Goal: Download file/media

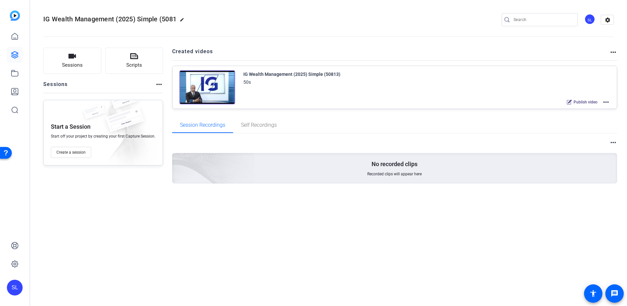
click at [185, 202] on div "more_horiz No recorded clips Recorded clips will appear here" at bounding box center [395, 169] width 446 height 71
click at [606, 102] on mat-icon "more_horiz" at bounding box center [606, 102] width 8 height 8
click at [578, 109] on span "Edit in Creator" at bounding box center [582, 110] width 46 height 8
click at [12, 35] on icon at bounding box center [15, 36] width 6 height 6
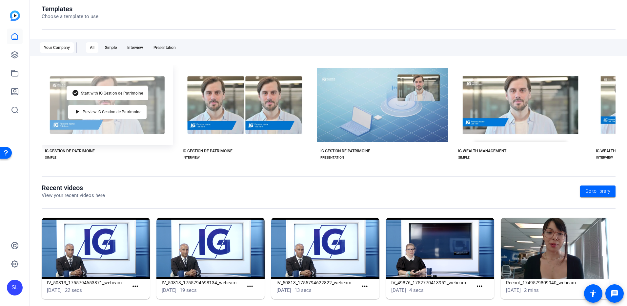
scroll to position [82, 0]
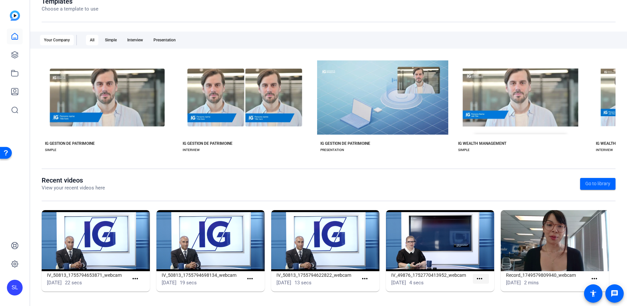
click at [479, 277] on mat-icon "more_horiz" at bounding box center [480, 279] width 8 height 8
click at [480, 278] on div at bounding box center [313, 153] width 627 height 306
click at [480, 278] on mat-icon "more_horiz" at bounding box center [480, 279] width 8 height 8
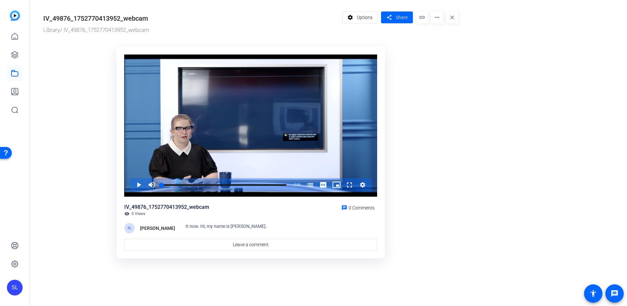
click at [441, 18] on mat-icon "more_horiz" at bounding box center [437, 17] width 12 height 12
click at [445, 71] on span "Delete" at bounding box center [451, 70] width 29 height 8
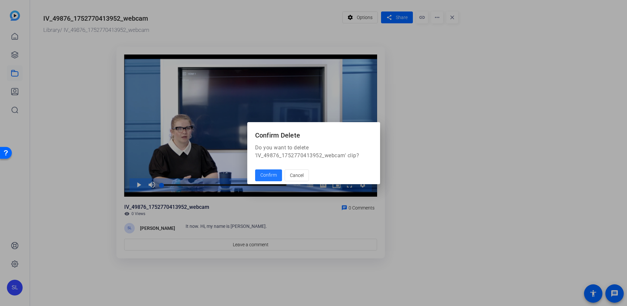
click at [271, 176] on span "Confirm" at bounding box center [268, 175] width 16 height 7
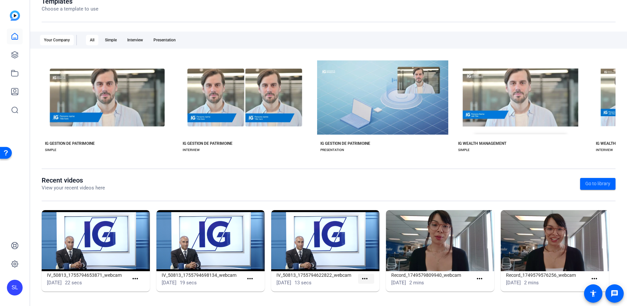
click at [364, 278] on mat-icon "more_horiz" at bounding box center [365, 279] width 8 height 8
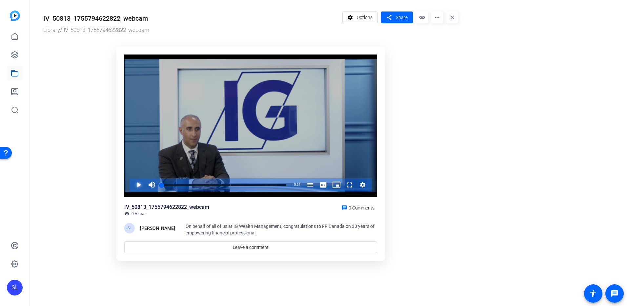
click at [132, 185] on span "Video Player" at bounding box center [132, 184] width 0 height 13
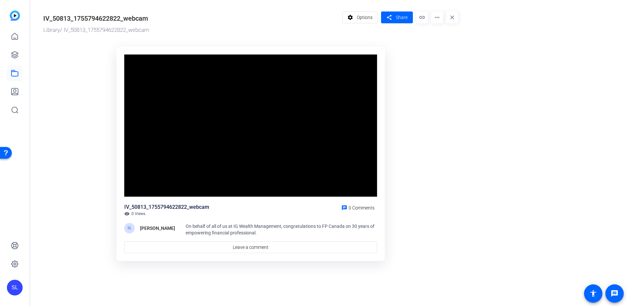
click at [440, 19] on mat-icon "more_horiz" at bounding box center [437, 17] width 12 height 12
click at [441, 70] on span "Delete" at bounding box center [451, 70] width 29 height 8
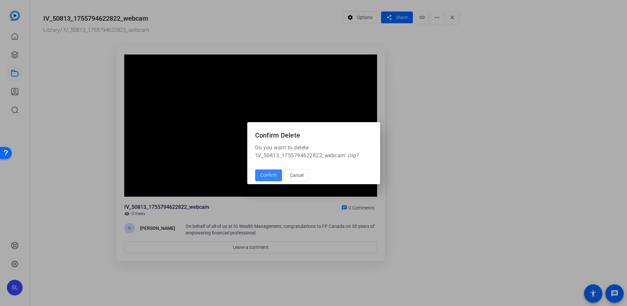
click at [270, 176] on span "Confirm" at bounding box center [268, 175] width 16 height 7
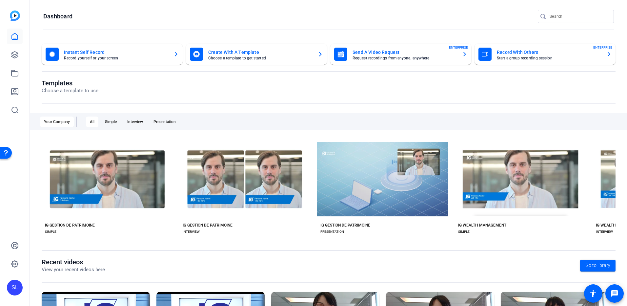
click at [281, 75] on openreel-dashboard-quick-actions "Instant Self Record Record yourself or your screen Create With A Template Choos…" at bounding box center [329, 61] width 574 height 35
click at [260, 96] on div "Templates Choose a template to use" at bounding box center [329, 91] width 574 height 25
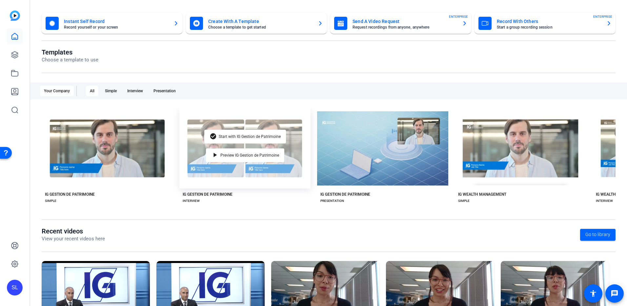
scroll to position [82, 0]
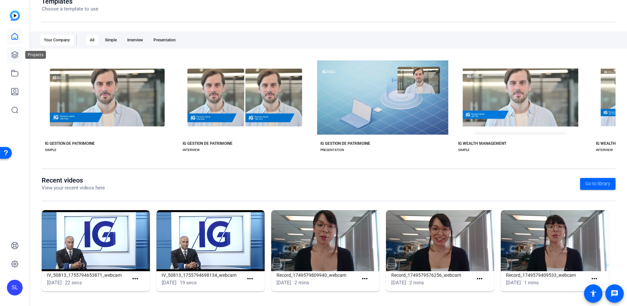
click at [17, 61] on link at bounding box center [15, 55] width 16 height 16
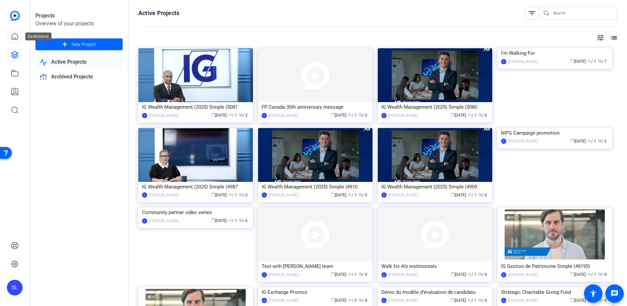
click at [19, 37] on link at bounding box center [15, 37] width 16 height 16
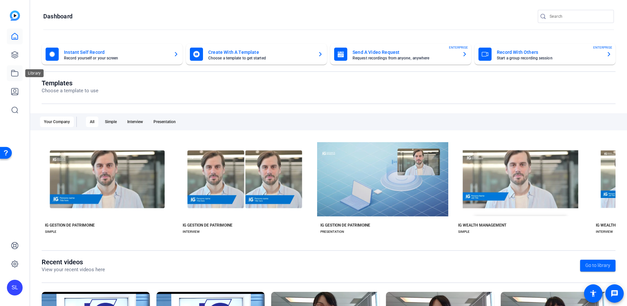
click at [14, 73] on icon at bounding box center [15, 73] width 8 height 8
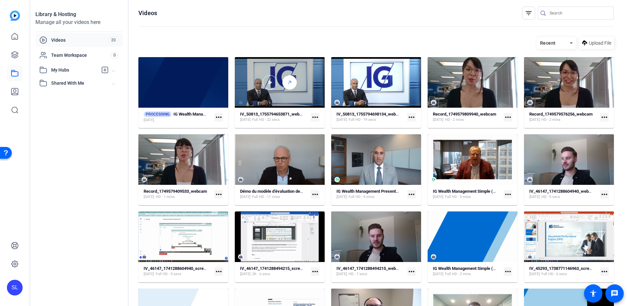
click at [288, 81] on icon at bounding box center [289, 82] width 5 height 8
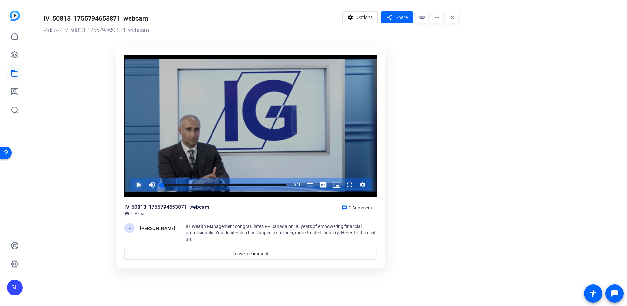
click at [132, 187] on span "Video Player" at bounding box center [132, 184] width 0 height 13
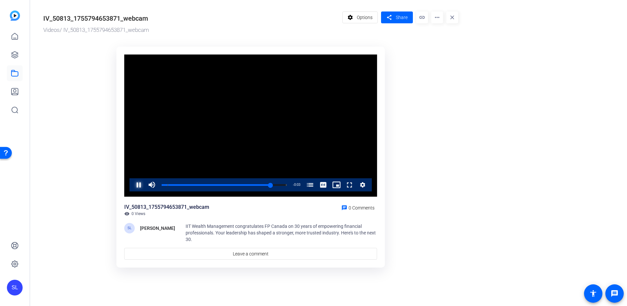
click at [132, 181] on span "Video Player" at bounding box center [132, 184] width 0 height 13
click at [132, 185] on span "Video Player" at bounding box center [132, 184] width 0 height 13
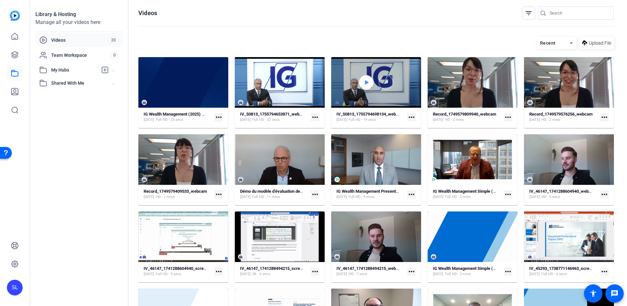
click at [364, 79] on icon at bounding box center [366, 82] width 5 height 8
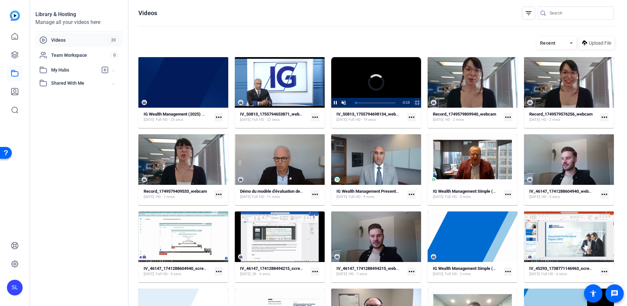
click at [413, 103] on span "Video Player" at bounding box center [413, 103] width 0 height 10
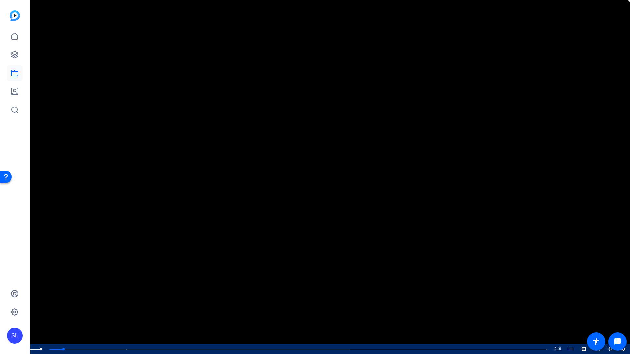
click at [19, 305] on span "Video Player" at bounding box center [19, 349] width 13 height 0
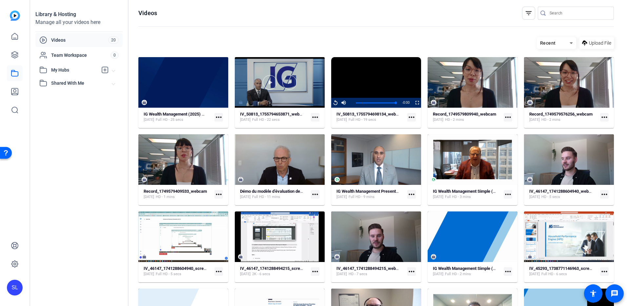
click at [305, 73] on div at bounding box center [280, 82] width 90 height 51
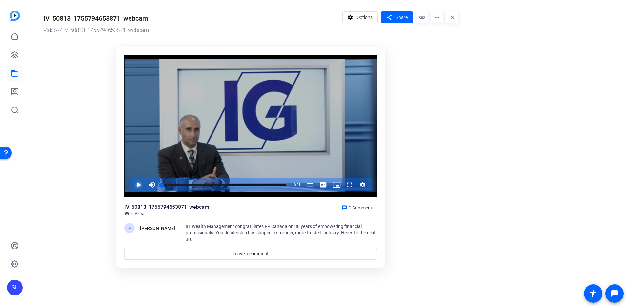
click at [132, 183] on span "Video Player" at bounding box center [132, 184] width 0 height 13
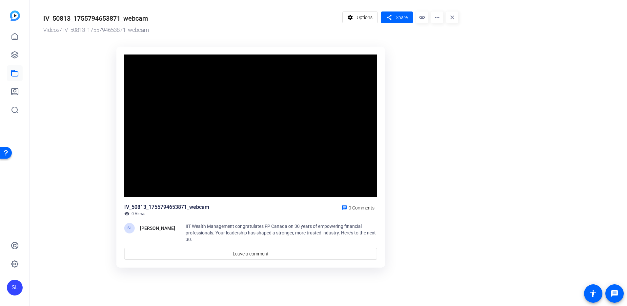
click at [139, 183] on div "Video Player is loading. Play Video Pause Mute Current Time 0:06 / Duration 0:2…" at bounding box center [250, 125] width 253 height 142
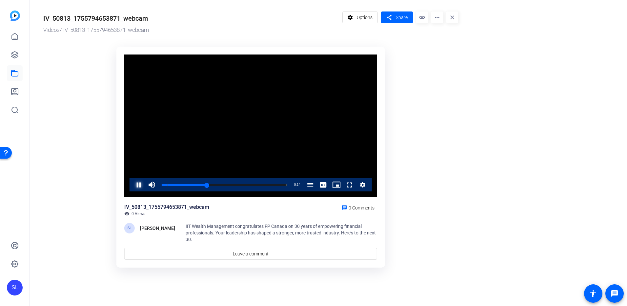
click at [132, 185] on span "Video Player" at bounding box center [132, 184] width 0 height 13
click at [202, 184] on div "Progress Bar" at bounding box center [187, 184] width 41 height 3
click at [132, 186] on span "Video Player" at bounding box center [132, 184] width 0 height 13
click at [186, 183] on div "Loaded : 100.00% 0:02 0:07 FP Canada: Turning 30 (00:01)" at bounding box center [224, 184] width 132 height 13
click at [132, 186] on span "Video Player" at bounding box center [132, 184] width 0 height 13
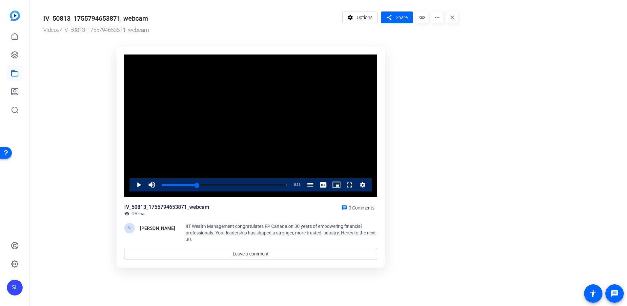
click at [427, 148] on ktd-grid "Video Player is loading. Play Video Play Mute 100% Current Time 0:06 / Duration…" at bounding box center [250, 158] width 415 height 230
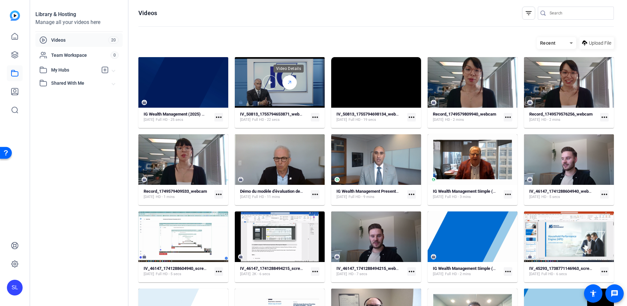
click at [289, 84] on icon at bounding box center [289, 82] width 5 height 8
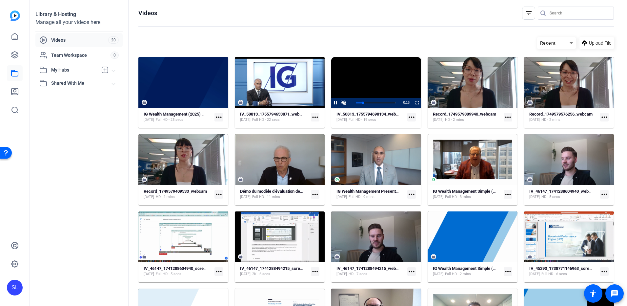
click at [392, 93] on video "Video Player" at bounding box center [376, 82] width 90 height 51
click at [373, 114] on strong "IV_50813_1755794698134_webcam" at bounding box center [371, 114] width 68 height 5
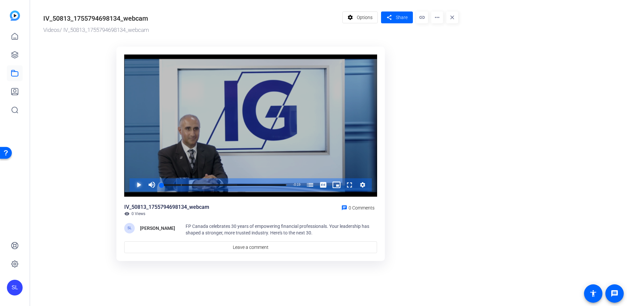
click at [132, 178] on span "Video Player" at bounding box center [132, 184] width 0 height 13
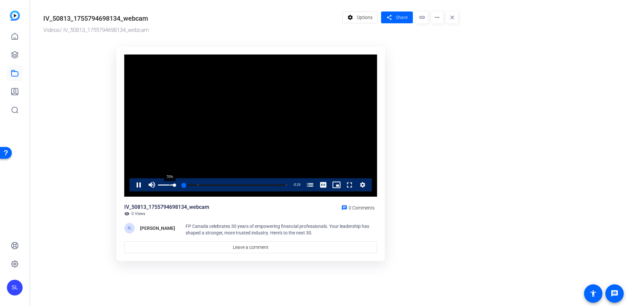
click at [170, 183] on div "70%" at bounding box center [166, 184] width 16 height 13
click at [132, 185] on span "Video Player" at bounding box center [132, 184] width 0 height 13
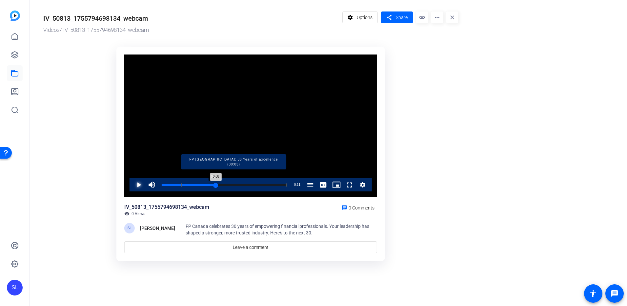
click at [211, 185] on div "Loaded : 100.00% 0:08 0:08 FP Canada: 30 Years of Excellence (00:03)" at bounding box center [224, 185] width 125 height 2
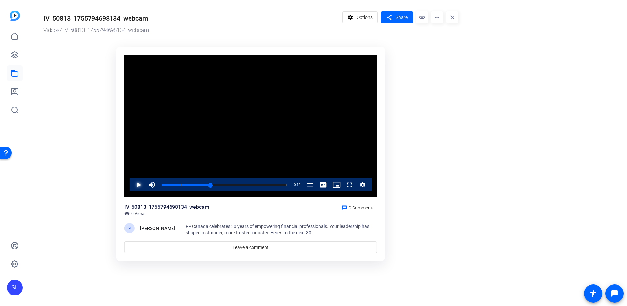
click at [132, 186] on span "Video Player" at bounding box center [132, 184] width 0 height 13
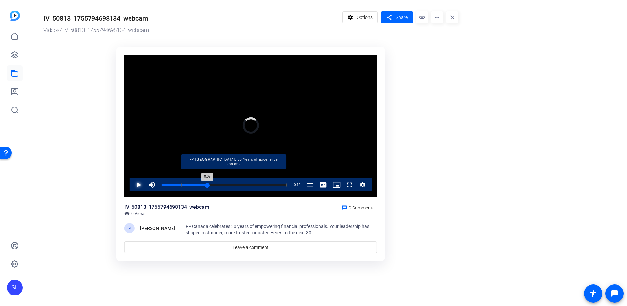
click at [207, 184] on div "Loaded : 100.00% 0:07 0:07 FP Canada: 30 Years of Excellence (00:03)" at bounding box center [224, 185] width 125 height 2
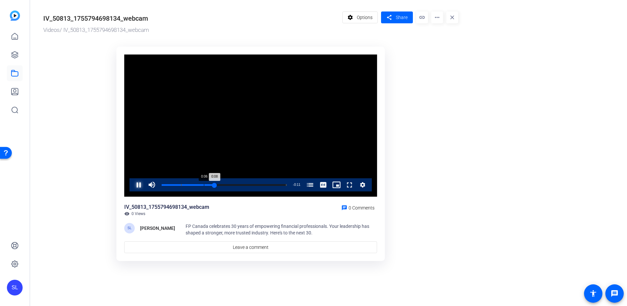
click at [204, 183] on div "Loaded : 100.00% 0:06 0:08 FP Canada: 30 Years of Excellence (00:03)" at bounding box center [224, 184] width 132 height 13
drag, startPoint x: 138, startPoint y: 182, endPoint x: 324, endPoint y: 86, distance: 209.3
click at [132, 182] on span "Video Player" at bounding box center [132, 184] width 0 height 13
click at [201, 183] on div "Loaded : 100.00% 0:06 0:07 FP Canada: 30 Years of Excellence (00:03)" at bounding box center [224, 184] width 132 height 13
click at [132, 184] on span "Video Player" at bounding box center [132, 184] width 0 height 13
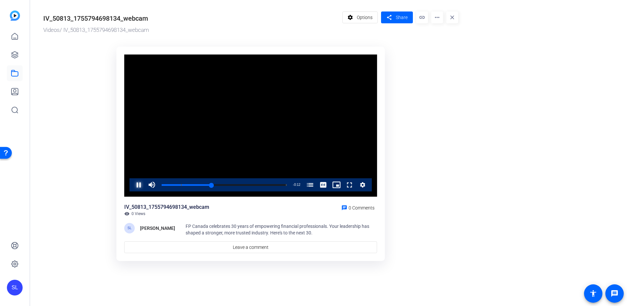
click at [132, 184] on span "Video Player" at bounding box center [132, 184] width 0 height 13
click at [456, 83] on ktd-grid "Video Player is loading. Play Video Play Mute 32% Current Time 0:08 / Duration …" at bounding box center [250, 154] width 415 height 223
click at [438, 19] on mat-icon "more_horiz" at bounding box center [437, 17] width 12 height 12
click at [442, 83] on div at bounding box center [313, 153] width 627 height 306
click at [372, 19] on span "Options" at bounding box center [365, 17] width 16 height 12
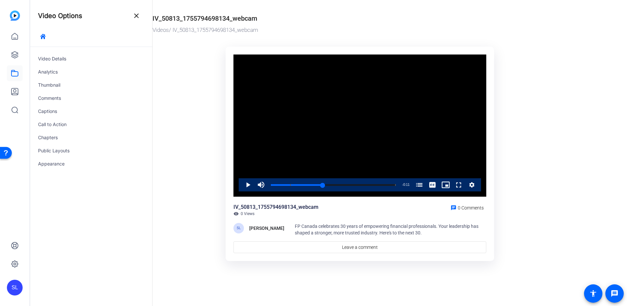
click at [469, 185] on button "Video Player" at bounding box center [472, 184] width 13 height 13
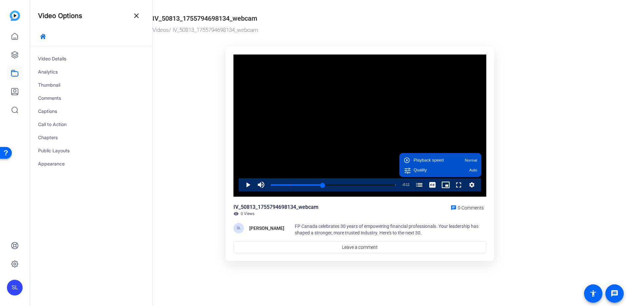
click at [512, 193] on ktd-grid "Video Player is loading. Play Video Play Mute 32% Current Time 0:08 / Duration …" at bounding box center [360, 154] width 415 height 223
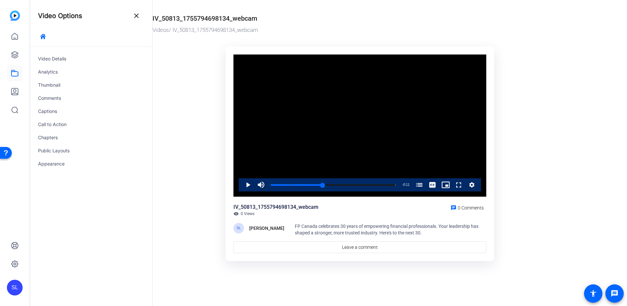
click at [362, 27] on div "Videos / IV_50813_1755794698134_webcam" at bounding box center [359, 30] width 412 height 9
click at [348, 119] on video "Video Player" at bounding box center [360, 125] width 253 height 142
click at [373, 118] on video "Video Player" at bounding box center [360, 125] width 253 height 142
click at [397, 30] on div "Videos / IV_50813_1755794698134_webcam" at bounding box center [359, 30] width 412 height 9
click at [136, 14] on mat-icon "close" at bounding box center [137, 16] width 8 height 8
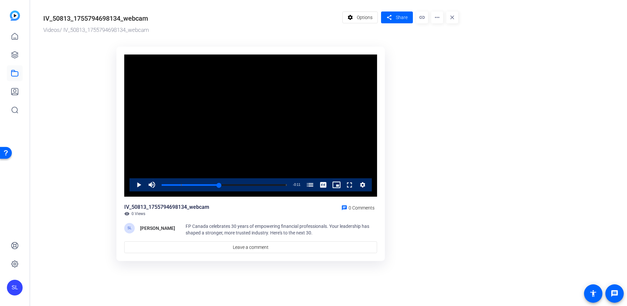
click at [367, 19] on span "Options" at bounding box center [365, 17] width 16 height 12
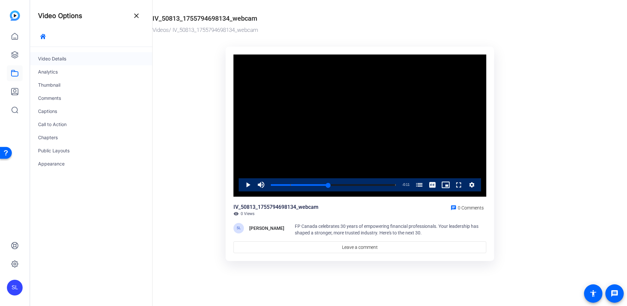
click at [62, 61] on div "Video Details" at bounding box center [91, 58] width 122 height 13
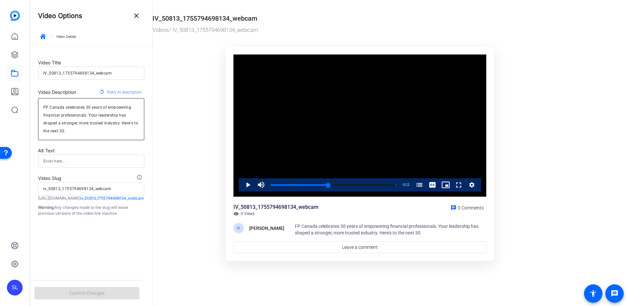
click at [87, 115] on textarea "FP Canada celebrates 30 years of empowering financial professionals. Your leade…" at bounding box center [91, 118] width 96 height 31
click at [97, 125] on textarea "FP Canada celebrates 30 years of empowering financial professionals. Your leade…" at bounding box center [91, 118] width 96 height 31
click at [173, 204] on ktd-grid "Video Player is loading. Play Video Play Mute 32% Current Time 0:08 / Duration …" at bounding box center [360, 154] width 415 height 223
click at [139, 19] on mat-icon "close" at bounding box center [137, 16] width 8 height 8
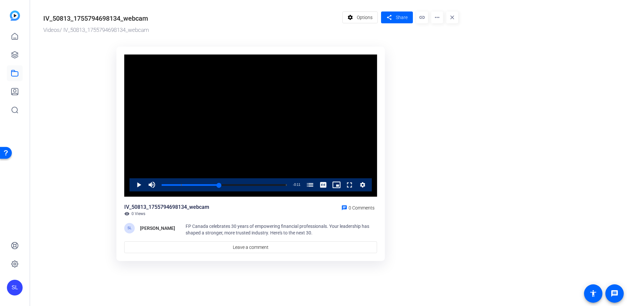
click at [438, 21] on mat-icon "more_horiz" at bounding box center [437, 17] width 12 height 12
click at [423, 16] on div at bounding box center [313, 153] width 627 height 306
click at [418, 15] on mat-icon "link" at bounding box center [422, 17] width 12 height 12
click at [433, 50] on ktd-grid "Video Player is loading. Play Video Play Mute 32% Current Time 0:08 / Duration …" at bounding box center [250, 154] width 415 height 223
click at [434, 17] on mat-icon "more_horiz" at bounding box center [437, 17] width 12 height 12
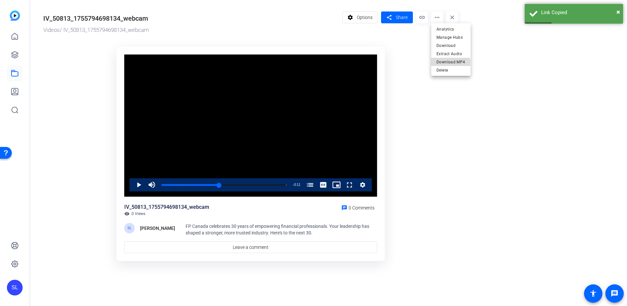
click at [447, 62] on span "Download MP4" at bounding box center [451, 62] width 29 height 8
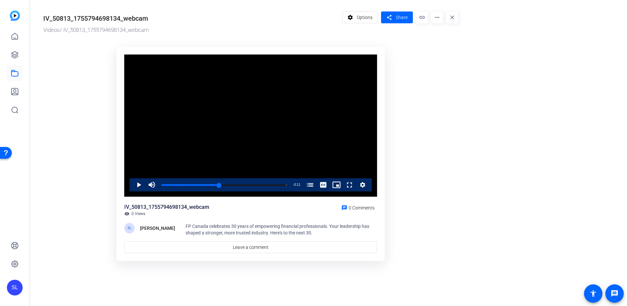
click at [459, 87] on div "IV_50813_1755794698134_webcam Videos / IV_50813_1755794698134_webcam settings O…" at bounding box center [247, 135] width 435 height 271
click at [510, 85] on or-hosting-video-details "IV_50813_1755794698134_webcam Videos / IV_50813_1755794698134_webcam settings O…" at bounding box center [327, 135] width 594 height 271
click at [434, 19] on mat-icon "more_horiz" at bounding box center [437, 17] width 12 height 12
click at [453, 45] on span "Download" at bounding box center [451, 46] width 29 height 8
click at [472, 115] on or-hosting-video-details "IV_50813_1755794698134_webcam Videos / IV_50813_1755794698134_webcam settings O…" at bounding box center [327, 135] width 594 height 271
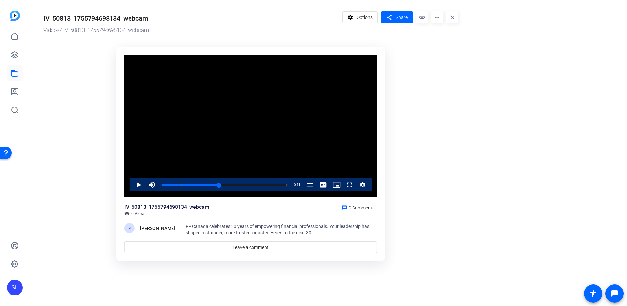
click at [429, 90] on ktd-grid "Video Player is loading. Play Video Play Mute 32% Current Time 0:08 / Duration …" at bounding box center [250, 154] width 415 height 223
click at [436, 20] on mat-icon "more_horiz" at bounding box center [437, 17] width 12 height 12
click at [459, 113] on div at bounding box center [313, 153] width 627 height 306
drag, startPoint x: 389, startPoint y: 124, endPoint x: 396, endPoint y: 58, distance: 65.7
click at [389, 122] on div "Video Player is loading. Play Video Play Mute 32% Current Time 0:08 / Duration …" at bounding box center [251, 154] width 277 height 223
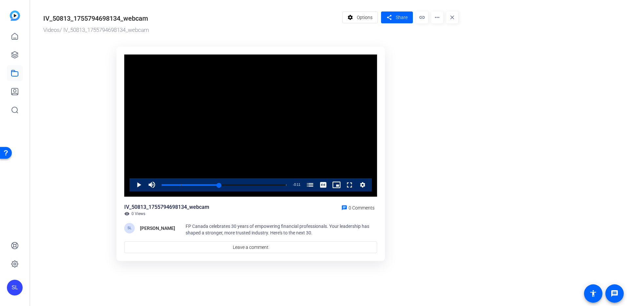
click at [445, 97] on ktd-grid "Video Player is loading. Play Video Play Mute 32% Current Time 0:08 / Duration …" at bounding box center [250, 154] width 415 height 223
click at [434, 19] on mat-icon "more_horiz" at bounding box center [437, 17] width 12 height 12
click at [460, 62] on span "Download MP4" at bounding box center [451, 62] width 29 height 8
click at [109, 246] on ktd-grid "Video Player is loading. Play Video Play Mute 32% Current Time 0:08 / Duration …" at bounding box center [250, 154] width 415 height 223
click at [522, 114] on or-hosting-video-details "IV_50813_1755794698134_webcam Videos / IV_50813_1755794698134_webcam settings O…" at bounding box center [327, 135] width 594 height 271
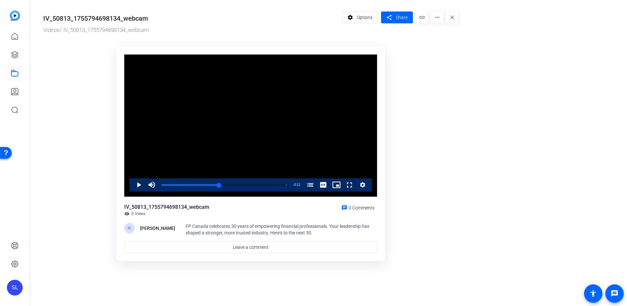
drag, startPoint x: 502, startPoint y: 82, endPoint x: 441, endPoint y: 2, distance: 100.5
click at [503, 81] on or-hosting-video-details "IV_50813_1755794698134_webcam Videos / IV_50813_1755794698134_webcam settings O…" at bounding box center [327, 135] width 594 height 271
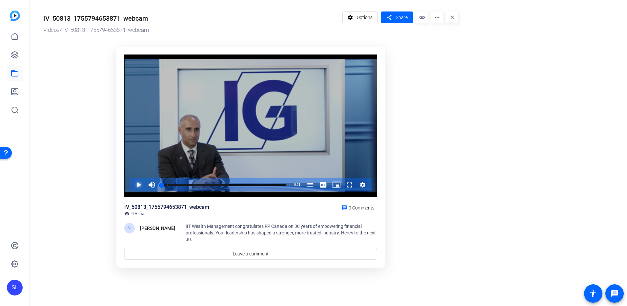
click at [132, 183] on span "Video Player" at bounding box center [132, 184] width 0 height 13
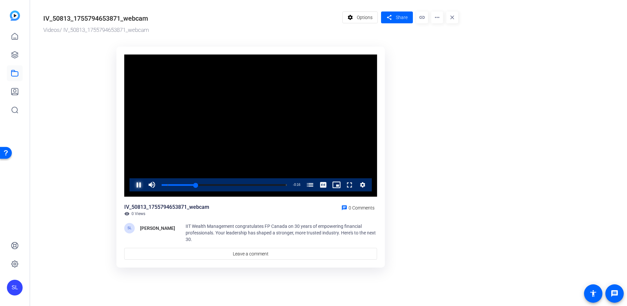
drag, startPoint x: 140, startPoint y: 188, endPoint x: 165, endPoint y: 170, distance: 30.7
click at [132, 188] on span "Video Player" at bounding box center [132, 184] width 0 height 13
click at [132, 184] on span "Video Player" at bounding box center [132, 184] width 0 height 13
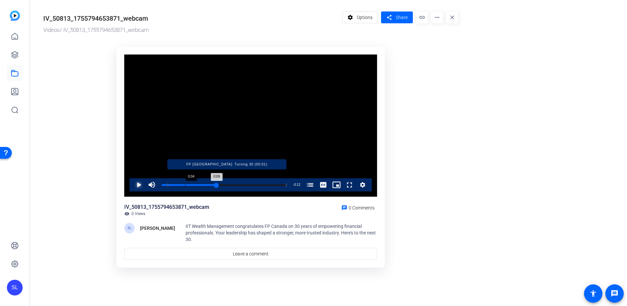
click at [193, 186] on div "Loaded : 100.00% 0:04 0:09 FP Canada: Turning 30 (00:01)" at bounding box center [224, 185] width 125 height 2
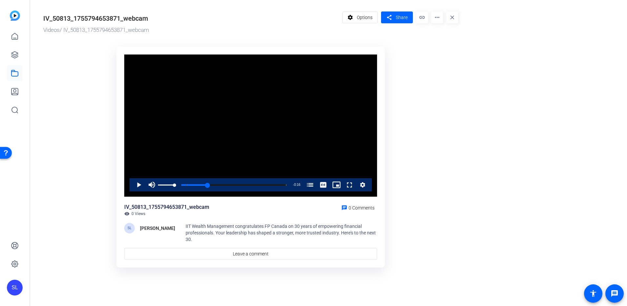
click at [131, 184] on div "Play Mute 0% Current Time 0:05 / Duration 0:21 Loaded : 100.00% 0:00 0:05 FP [G…" at bounding box center [251, 184] width 242 height 13
click at [132, 186] on span "Video Player" at bounding box center [132, 184] width 0 height 13
click at [107, 156] on ktd-grid "Video Player is loading. Play Video Play Mute 0% Current Time 0:08 / Duration 0…" at bounding box center [250, 158] width 415 height 230
click at [207, 185] on div "Progress Bar" at bounding box center [190, 184] width 46 height 3
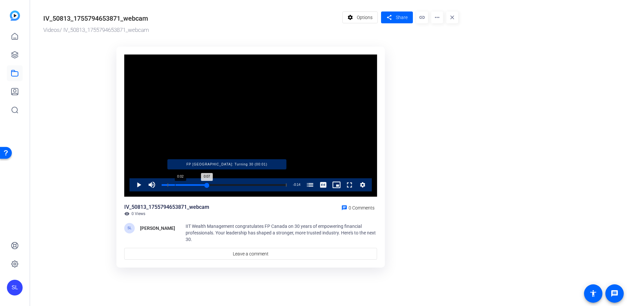
click at [196, 185] on div "Loaded : 100.00% 0:02 0:07 FP Canada: Turning 30 (00:01)" at bounding box center [224, 185] width 125 height 2
click at [132, 183] on span "Video Player" at bounding box center [132, 184] width 0 height 13
click at [132, 184] on span "Video Player" at bounding box center [132, 184] width 0 height 13
